Goal: Information Seeking & Learning: Learn about a topic

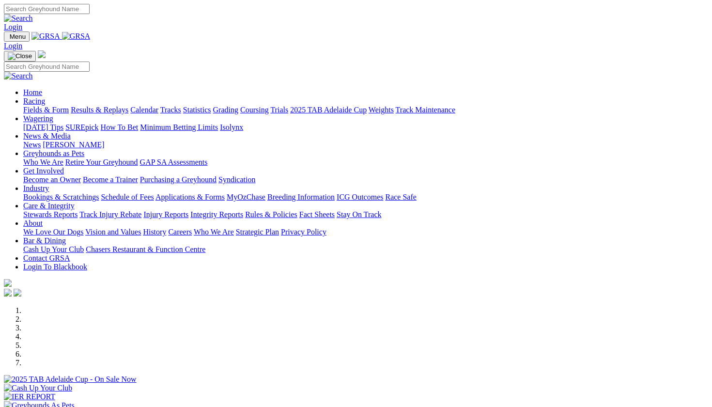
click at [71, 132] on link "News & Media" at bounding box center [46, 136] width 47 height 8
click at [41, 140] on link "News" at bounding box center [31, 144] width 17 height 8
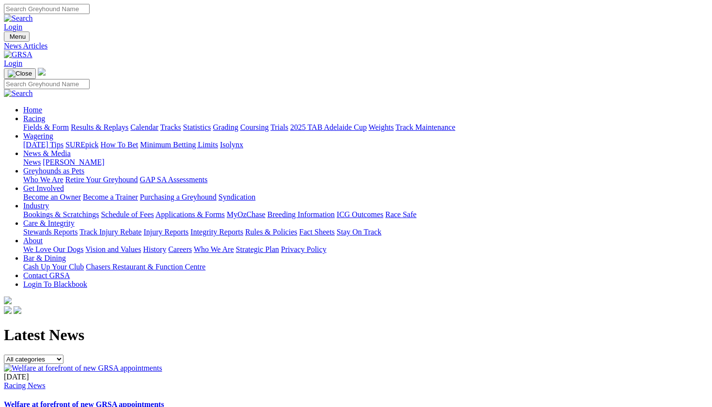
click at [164, 400] on link "Welfare at forefront of new GRSA appointments" at bounding box center [84, 404] width 160 height 8
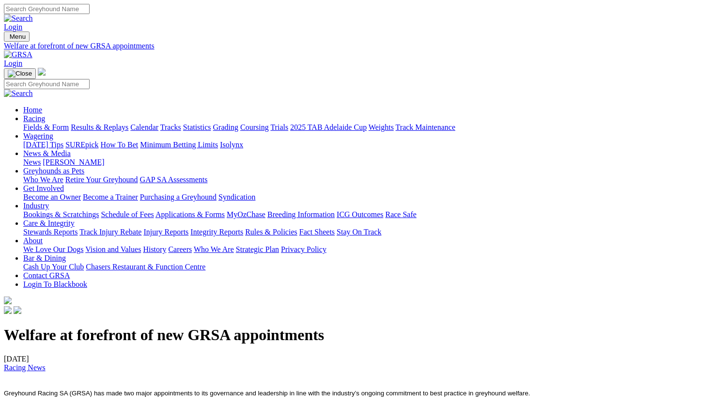
click at [104, 158] on link "[PERSON_NAME]" at bounding box center [73, 162] width 61 height 8
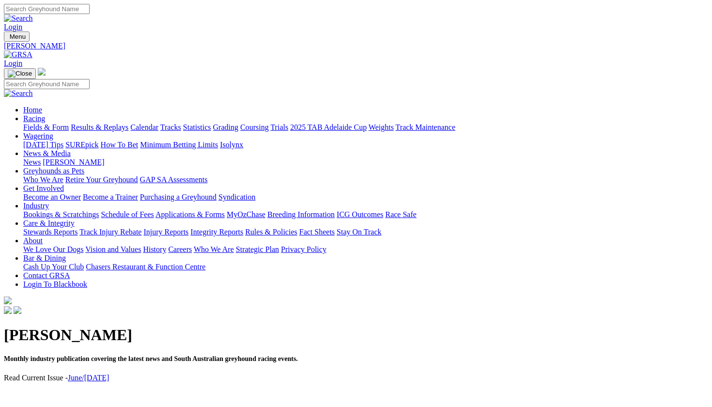
click at [41, 158] on link "News" at bounding box center [31, 162] width 17 height 8
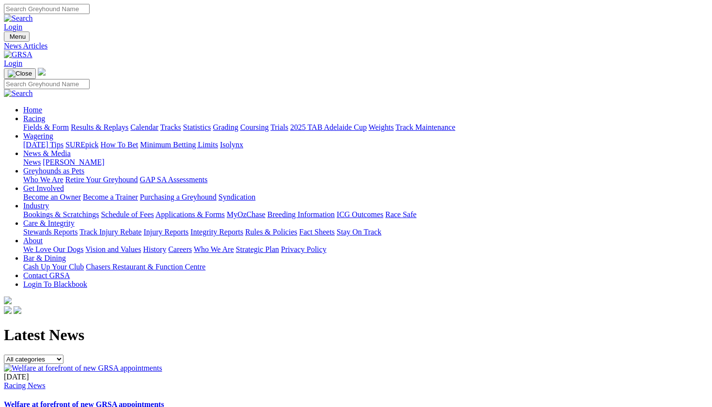
click at [164, 400] on link "Welfare at forefront of new GRSA appointments" at bounding box center [84, 404] width 160 height 8
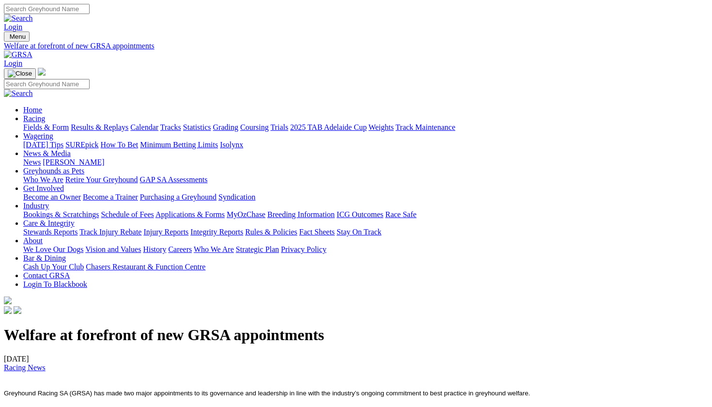
click at [45, 114] on link "Racing" at bounding box center [34, 118] width 22 height 8
click at [42, 123] on link "Fields & Form" at bounding box center [46, 127] width 46 height 8
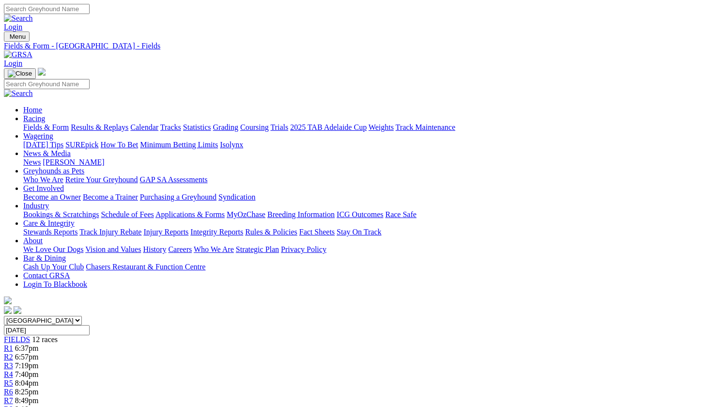
click at [52, 123] on link "Fields & Form" at bounding box center [46, 127] width 46 height 8
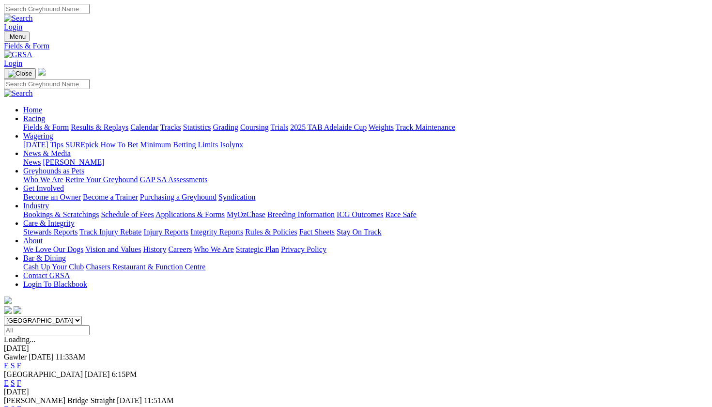
click at [75, 219] on link "Care & Integrity" at bounding box center [48, 223] width 51 height 8
click at [243, 228] on link "Integrity Reports" at bounding box center [216, 232] width 53 height 8
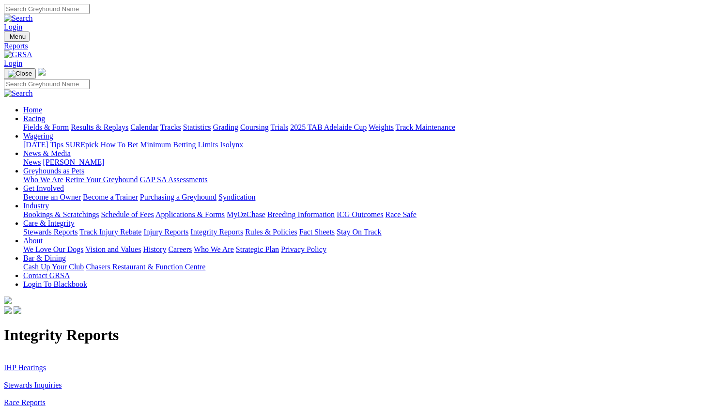
click at [62, 381] on link "Stewards Inquiries" at bounding box center [33, 385] width 58 height 8
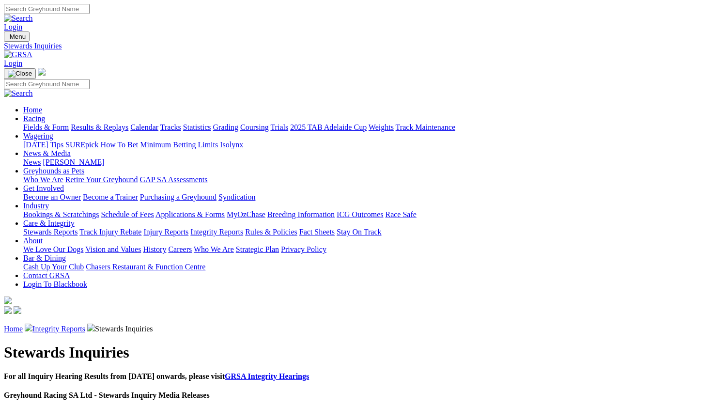
click at [23, 324] on link "Home" at bounding box center [13, 328] width 19 height 8
